Goal: Find contact information: Find contact information

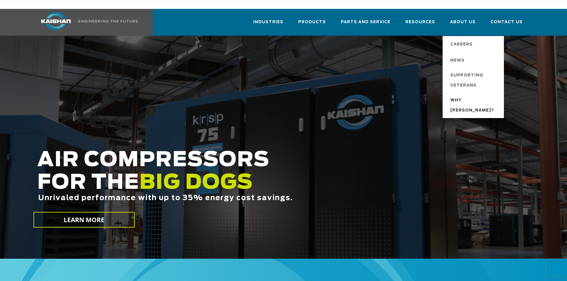
click at [470, 96] on span "Why [PERSON_NAME]?" at bounding box center [474, 106] width 48 height 20
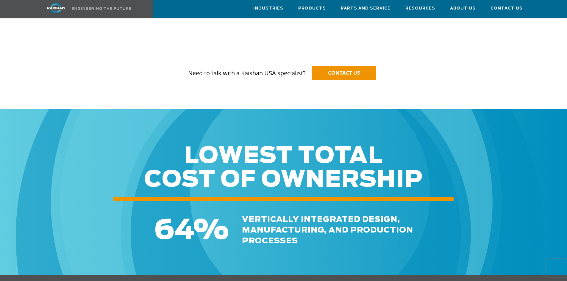
scroll to position [685, 0]
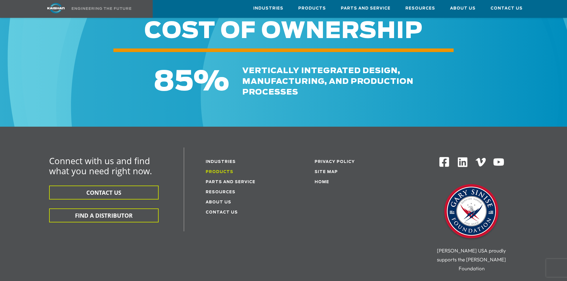
click at [215, 170] on link "Products" at bounding box center [220, 172] width 28 height 4
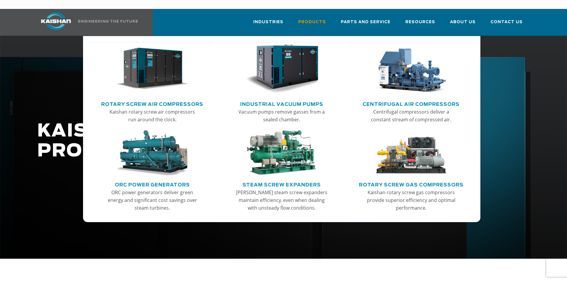
click at [413, 161] on img "Main menu" at bounding box center [411, 153] width 73 height 46
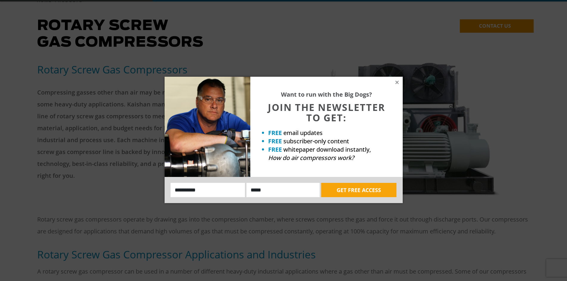
scroll to position [179, 0]
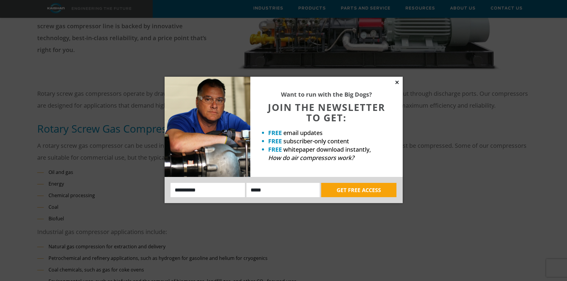
click at [396, 81] on icon at bounding box center [396, 82] width 3 height 3
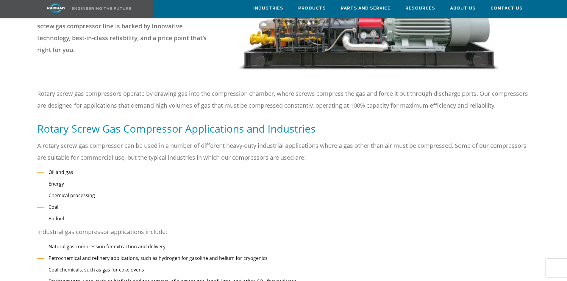
scroll to position [0, 0]
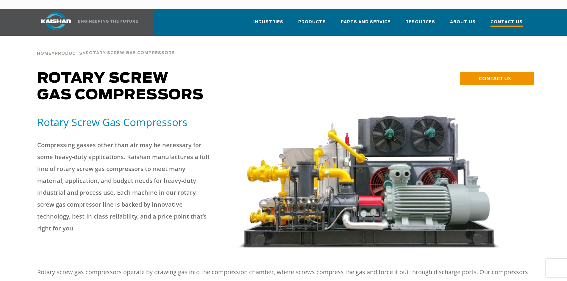
click at [514, 19] on span "Contact Us" at bounding box center [507, 23] width 32 height 8
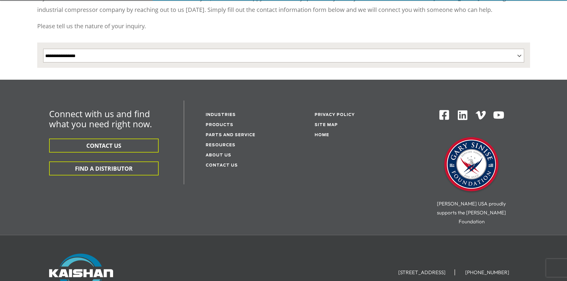
scroll to position [119, 0]
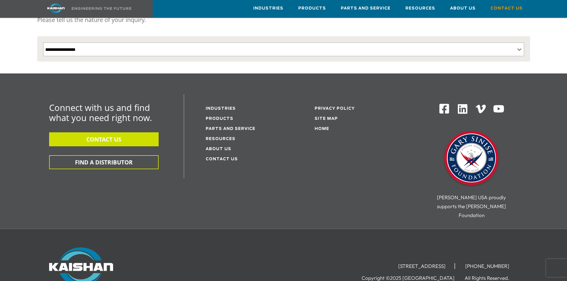
click at [113, 132] on button "CONTACT US" at bounding box center [104, 139] width 110 height 14
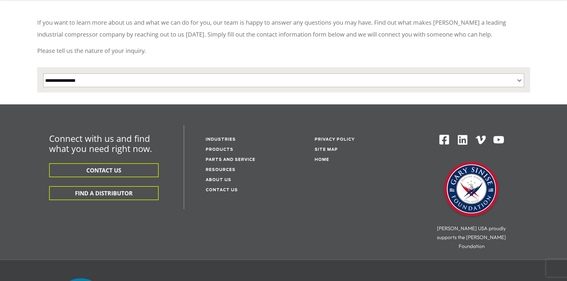
scroll to position [158, 0]
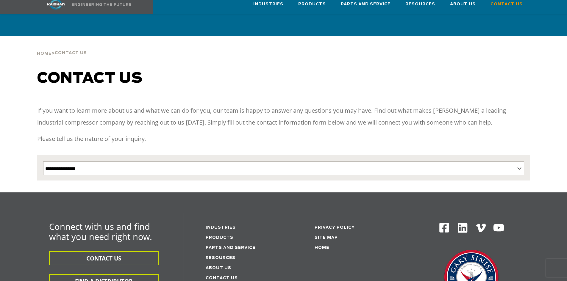
scroll to position [119, 0]
